Goal: Task Accomplishment & Management: Complete application form

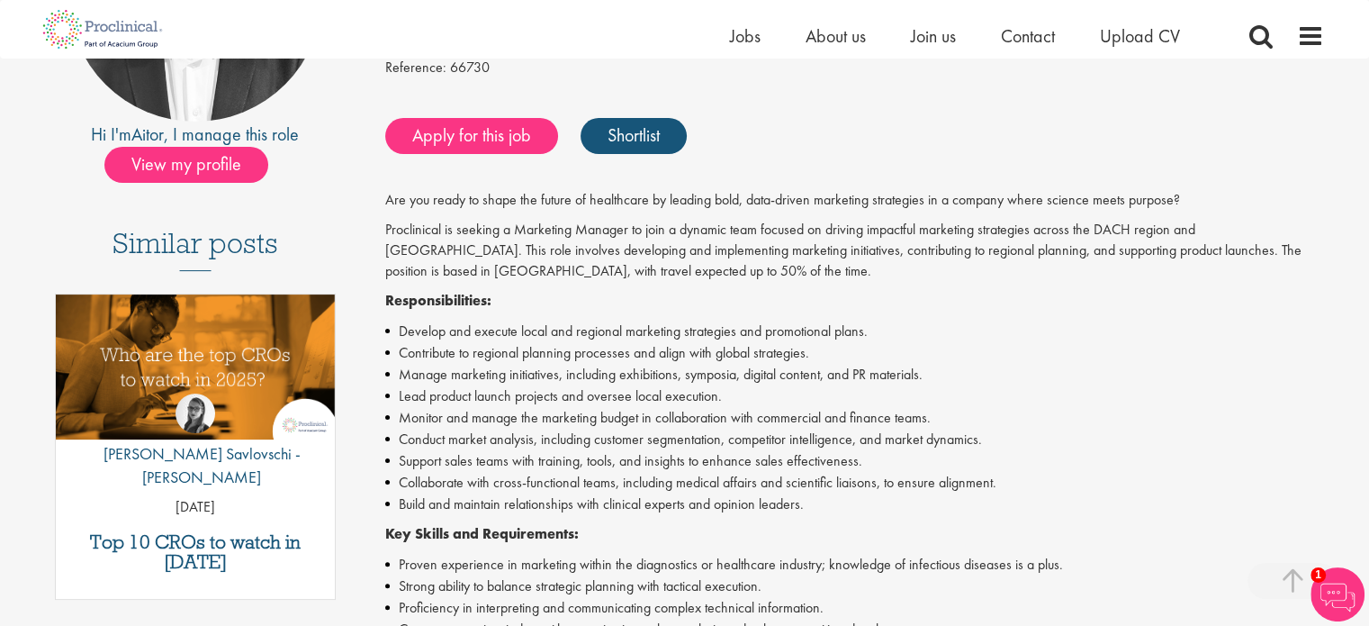
scroll to position [335, 0]
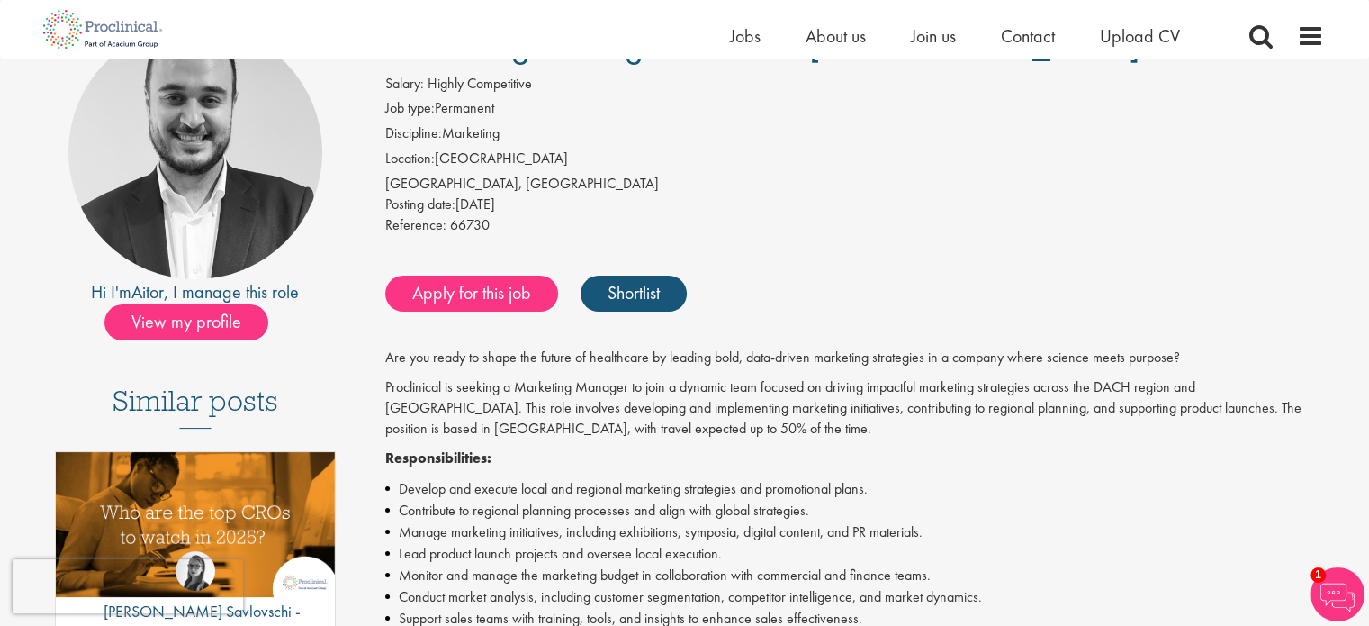
scroll to position [180, 0]
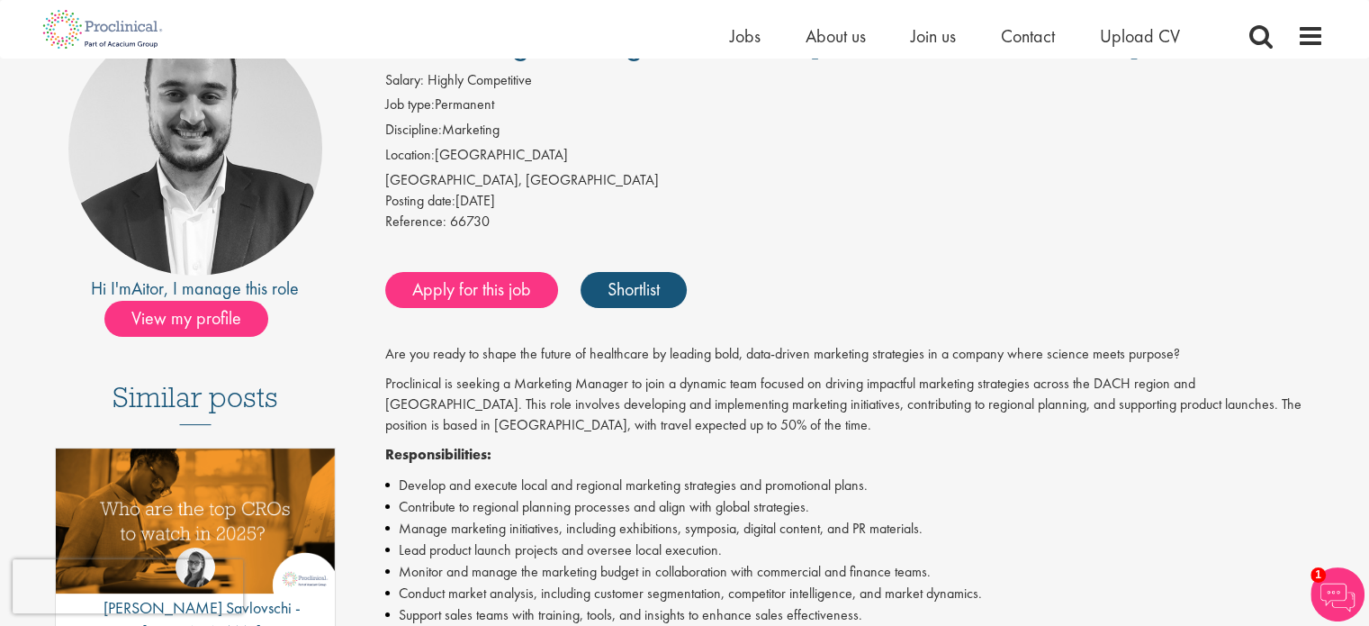
click at [794, 302] on div "Apply for this job Shortlist" at bounding box center [852, 290] width 943 height 54
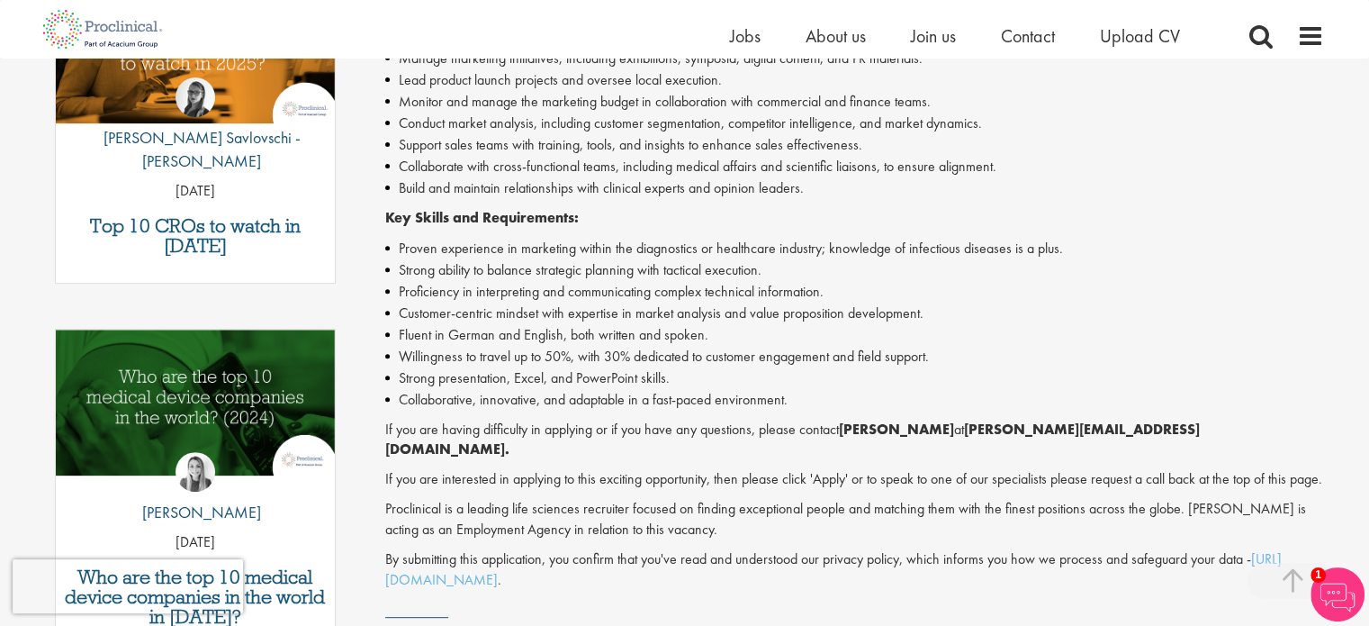
click at [774, 310] on li "Customer-centric mindset with expertise in market analysis and value propositio…" at bounding box center [854, 313] width 939 height 22
copy li "value proposition development"
